Goal: Information Seeking & Learning: Check status

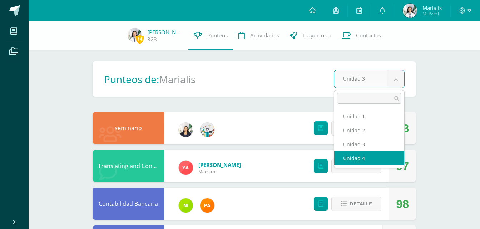
select select "Unidad 4"
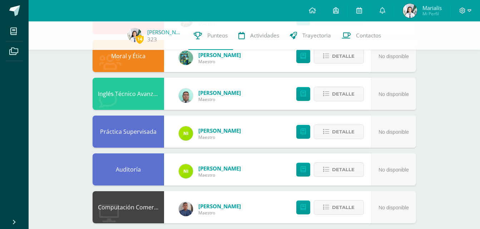
scroll to position [346, 0]
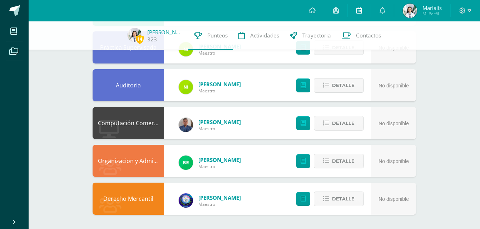
click at [360, 13] on icon at bounding box center [359, 10] width 6 height 6
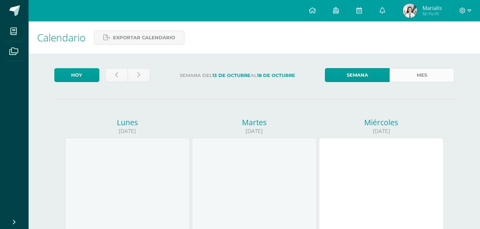
click at [417, 70] on link "Mes" at bounding box center [422, 75] width 65 height 14
